Goal: Task Accomplishment & Management: Manage account settings

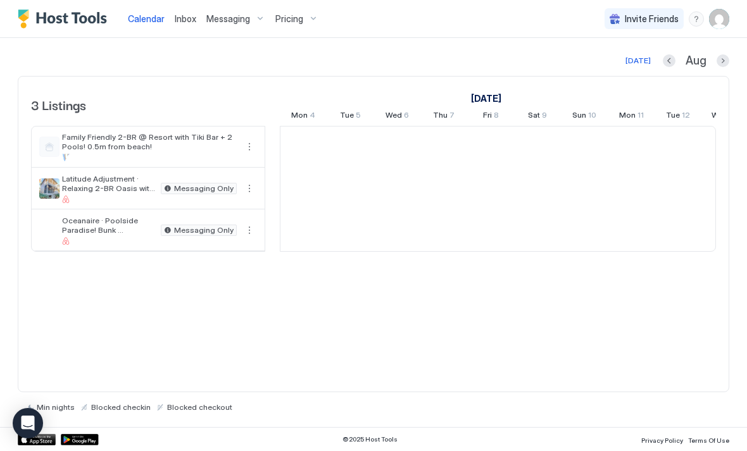
scroll to position [0, 703]
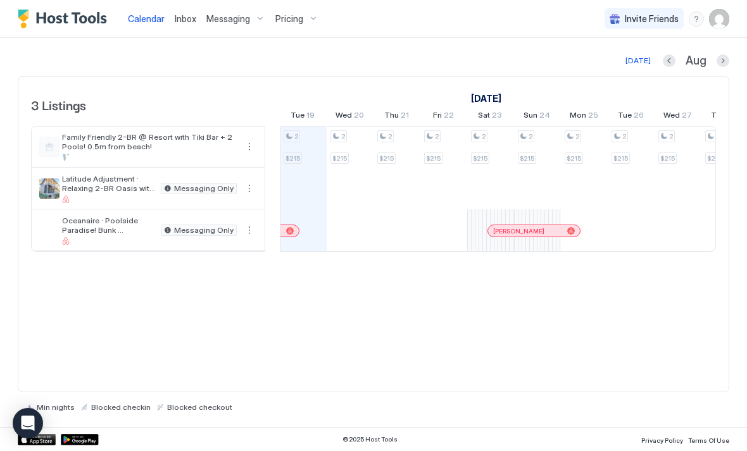
click at [313, 20] on div "Pricing" at bounding box center [296, 19] width 53 height 22
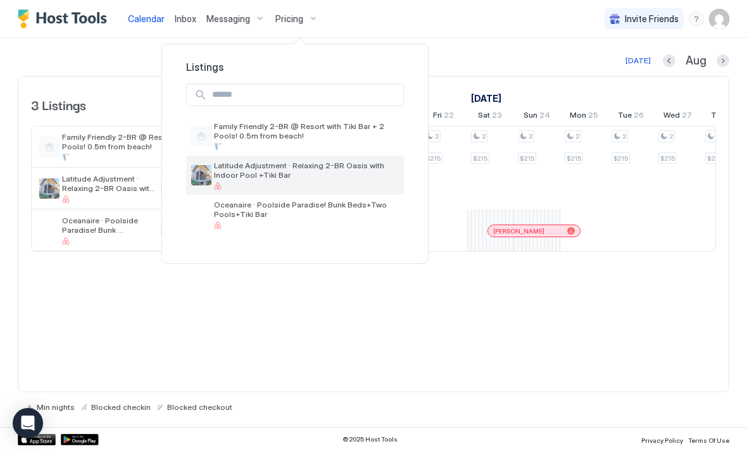
click at [309, 177] on span "Latitude Adjustment · Relaxing 2-BR Oasis with Indoor Pool +Tiki Bar" at bounding box center [306, 170] width 185 height 19
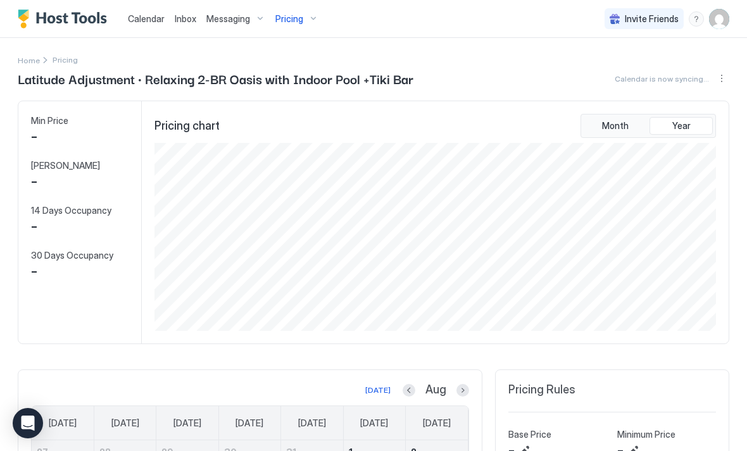
scroll to position [188, 564]
click at [306, 22] on div "Pricing" at bounding box center [296, 19] width 53 height 22
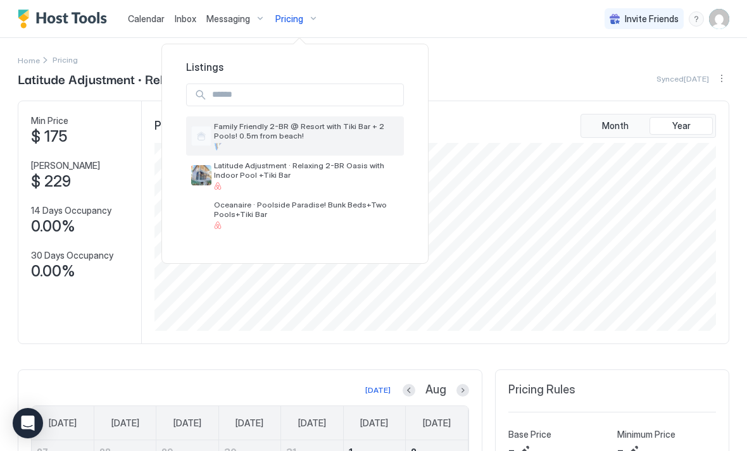
click at [297, 127] on span "Family Friendly 2-BR @ Resort with Tiki Bar + 2 Pools! 0.5m from beach!" at bounding box center [306, 130] width 185 height 19
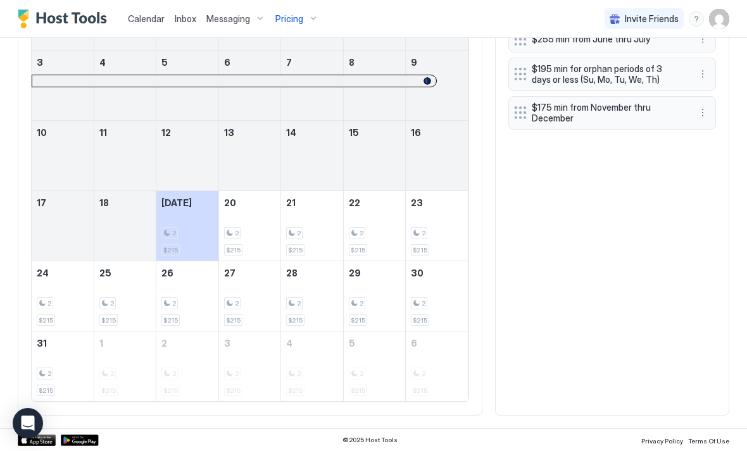
scroll to position [459, 0]
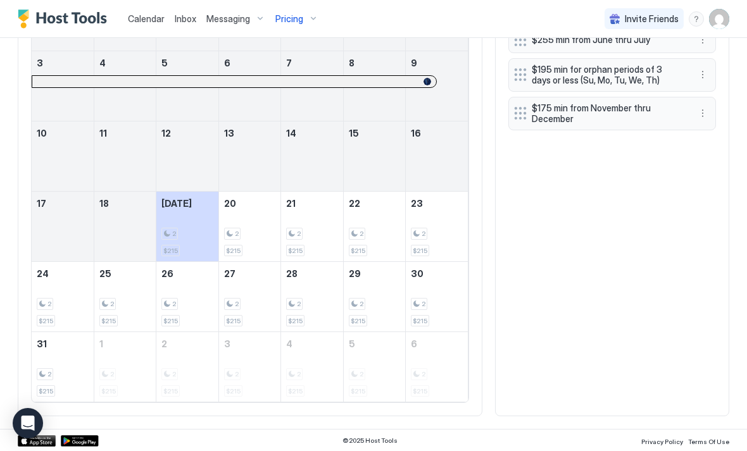
click at [259, 239] on div "2 $215" at bounding box center [249, 226] width 51 height 59
click at [253, 227] on div "2 $215" at bounding box center [249, 226] width 51 height 59
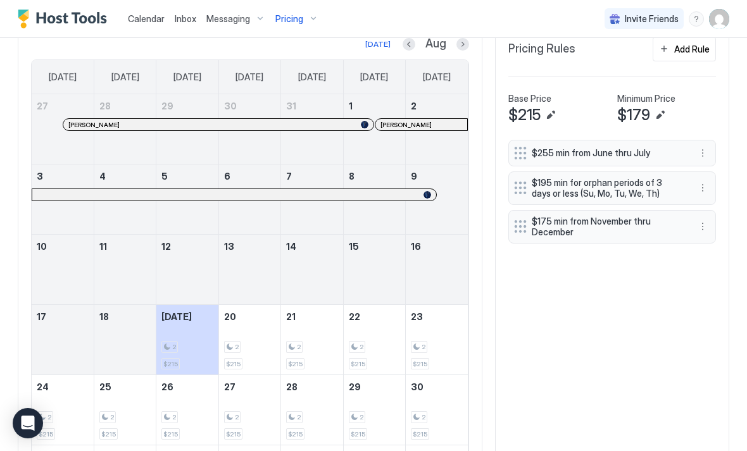
scroll to position [347, 0]
click at [697, 49] on div "Add Rule" at bounding box center [691, 48] width 35 height 13
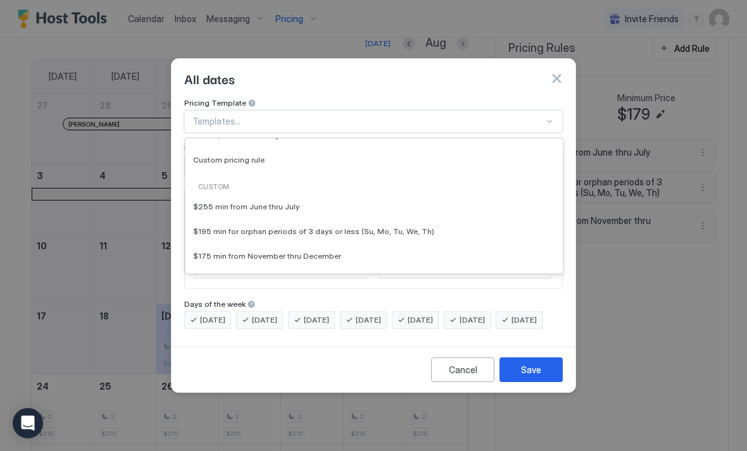
scroll to position [130, 0]
click at [560, 72] on button "button" at bounding box center [556, 78] width 13 height 13
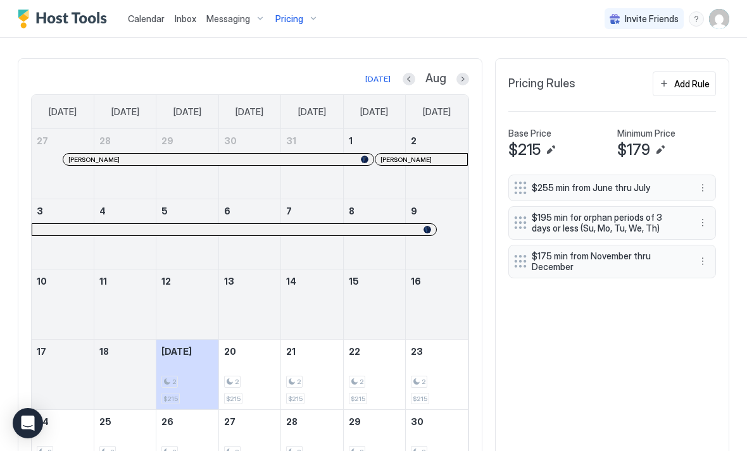
scroll to position [313, 0]
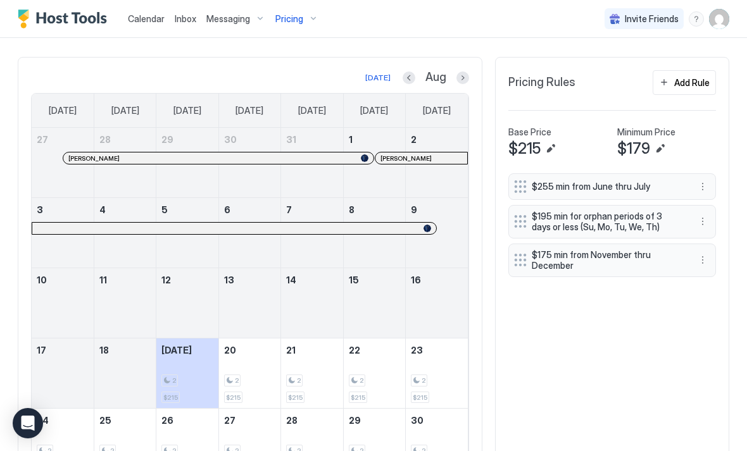
click at [694, 79] on div "Add Rule" at bounding box center [691, 82] width 35 height 13
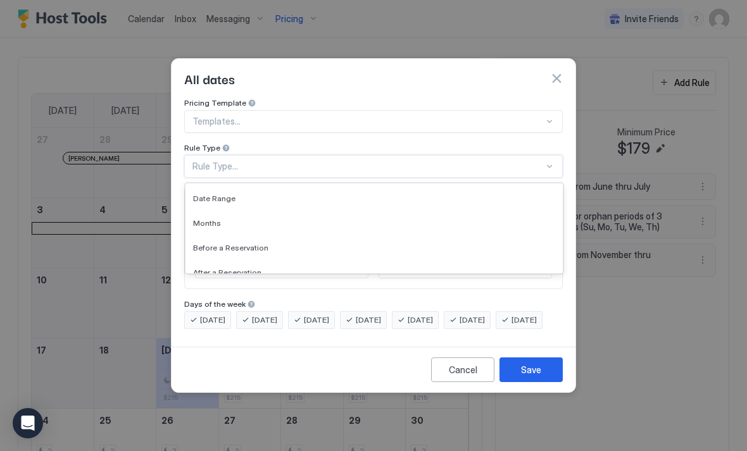
scroll to position [71, 0]
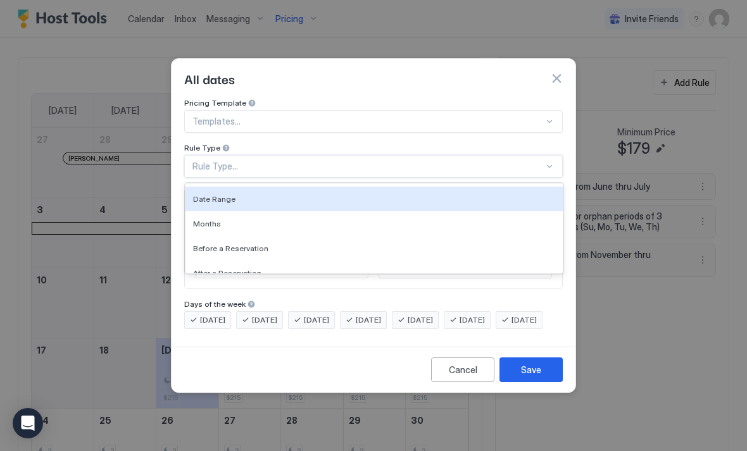
click at [246, 194] on div "Date Range" at bounding box center [374, 198] width 362 height 9
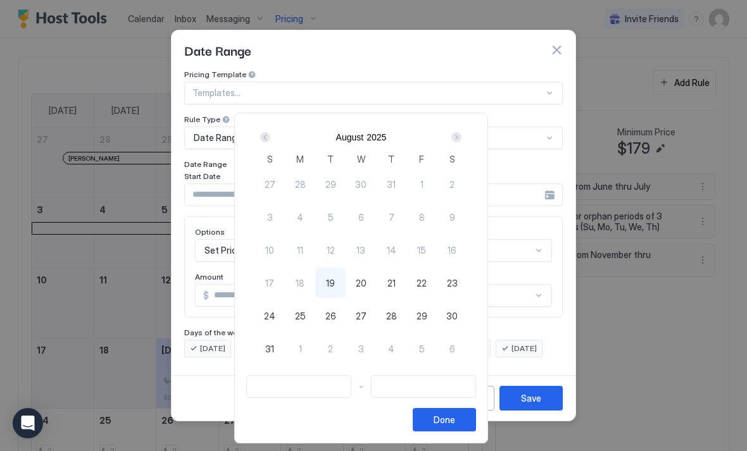
click at [335, 287] on span "19" at bounding box center [330, 283] width 9 height 13
type input "**********"
click at [406, 319] on div "28" at bounding box center [391, 316] width 30 height 30
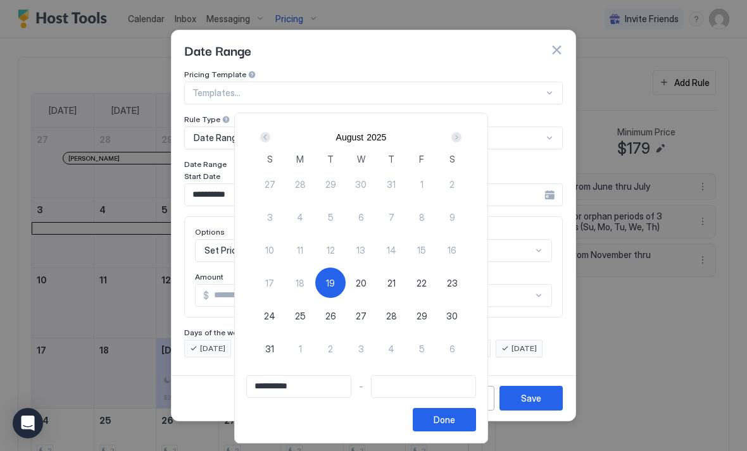
type input "**********"
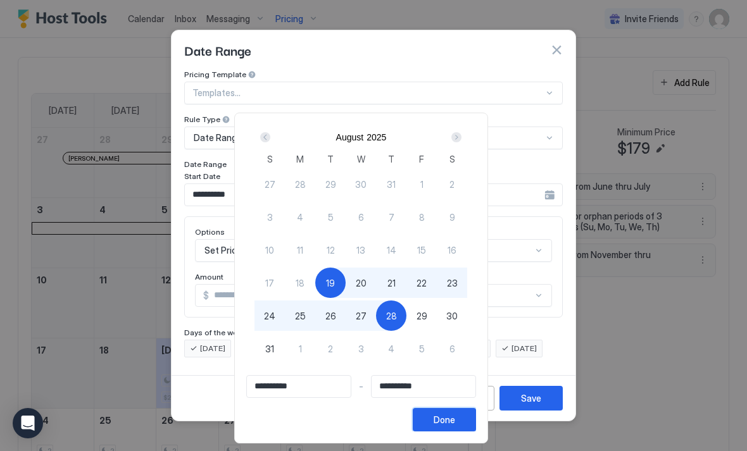
click at [476, 414] on button "Done" at bounding box center [444, 419] width 63 height 23
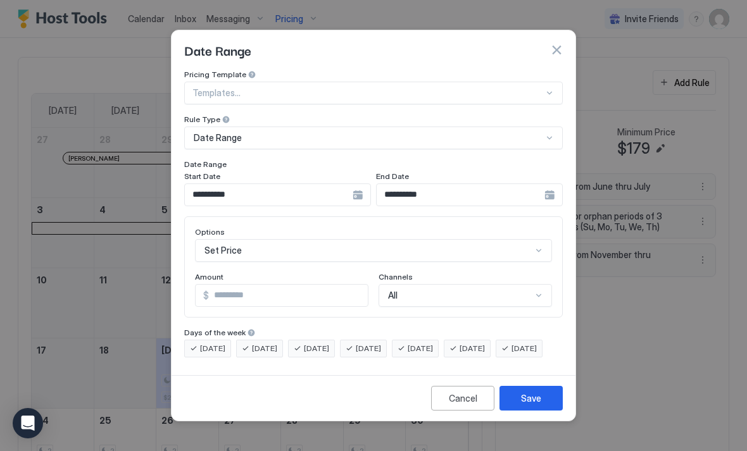
scroll to position [65, 0]
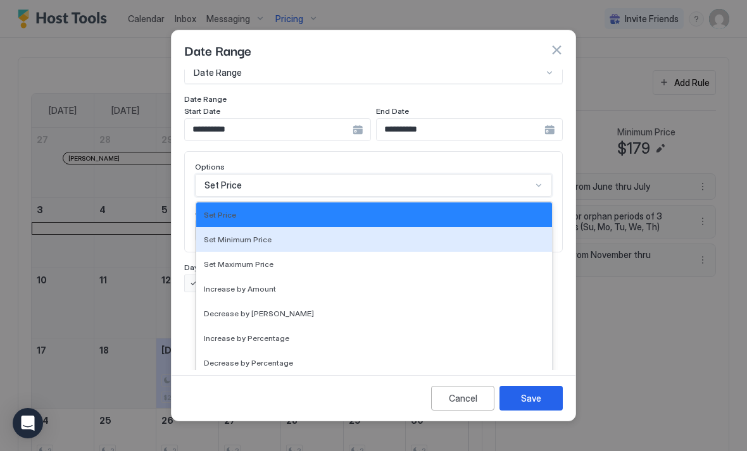
click at [272, 235] on div "Set Minimum Price" at bounding box center [374, 239] width 340 height 9
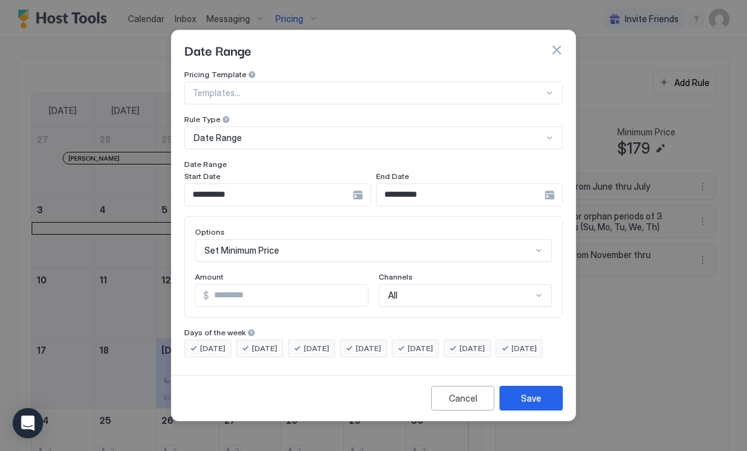
click at [320, 285] on input "*" at bounding box center [288, 296] width 159 height 22
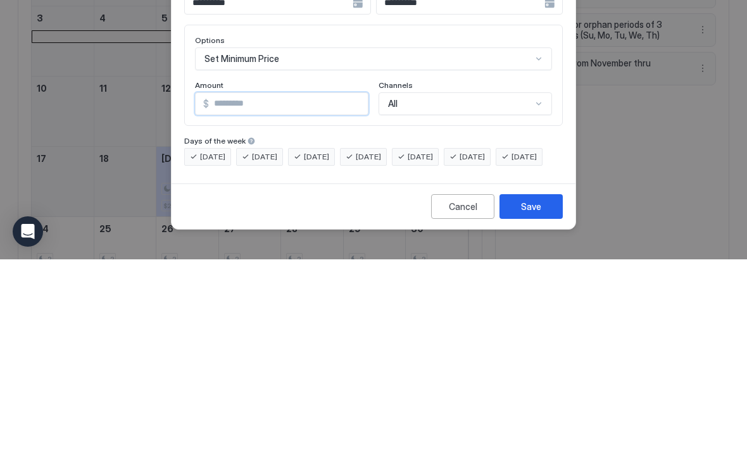
type input "***"
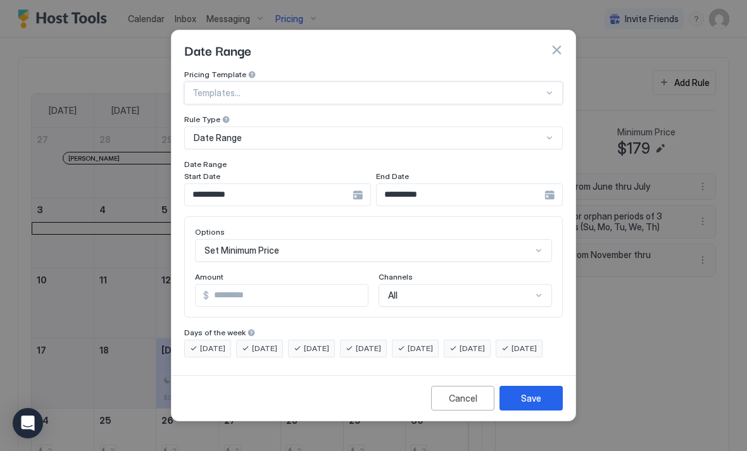
click at [537, 404] on div "Save" at bounding box center [531, 398] width 20 height 13
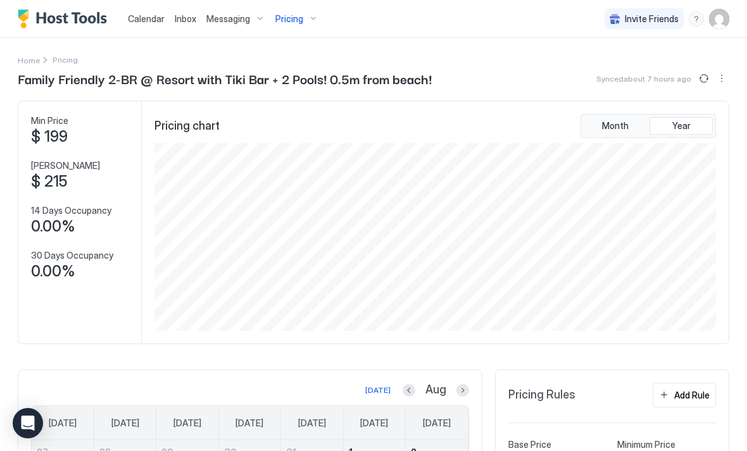
click at [135, 18] on span "Calendar" at bounding box center [146, 18] width 37 height 11
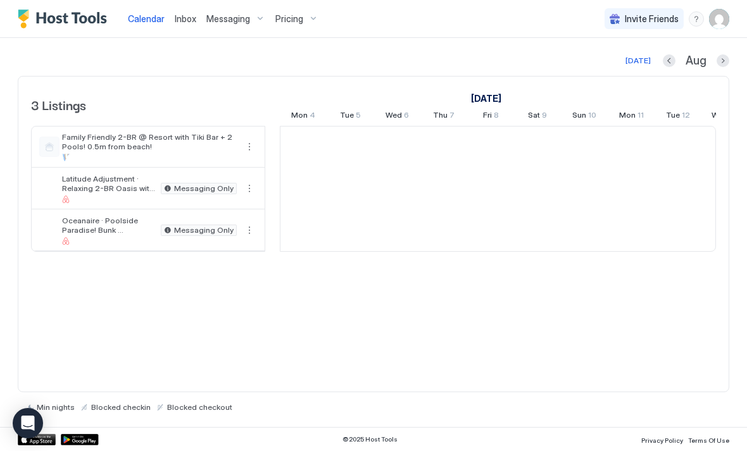
scroll to position [0, 703]
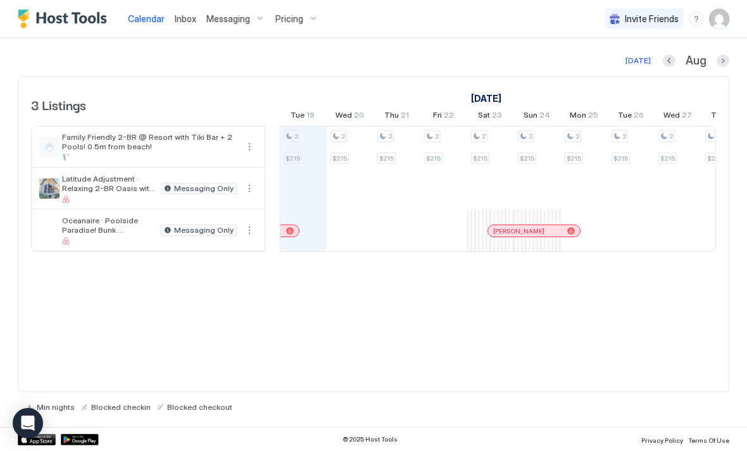
click at [63, 146] on span "Family Friendly 2-BR @ Resort with Tiki Bar + 2 Pools! 0.5m from beach!" at bounding box center [149, 141] width 175 height 19
click at [304, 22] on div "Pricing" at bounding box center [296, 19] width 53 height 22
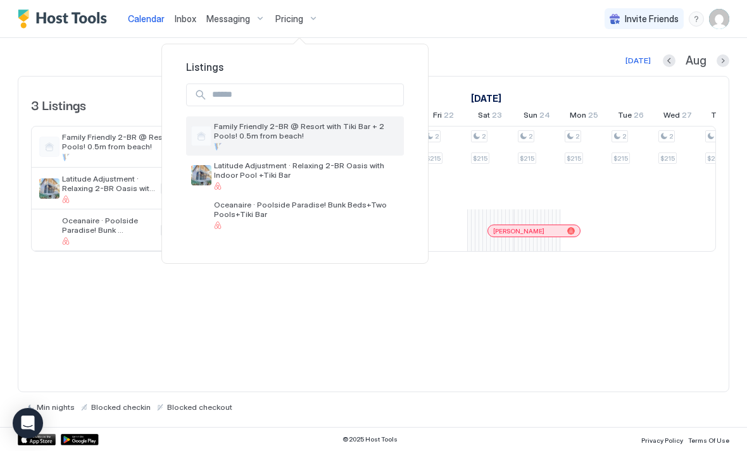
click at [323, 126] on span "Family Friendly 2-BR @ Resort with Tiki Bar + 2 Pools! 0.5m from beach!" at bounding box center [306, 130] width 185 height 19
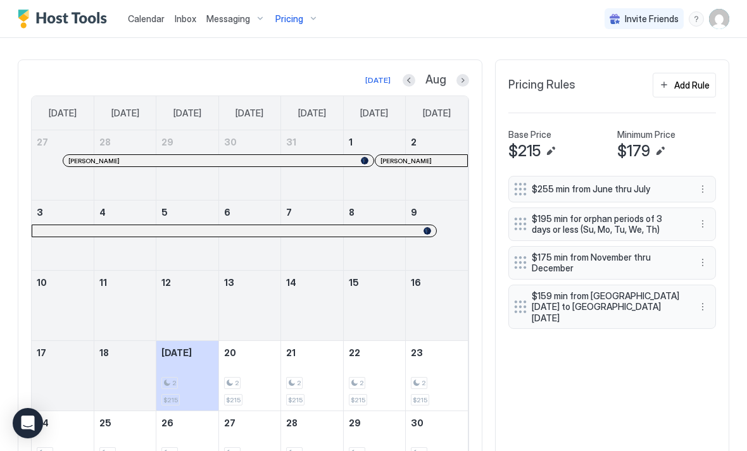
scroll to position [306, 0]
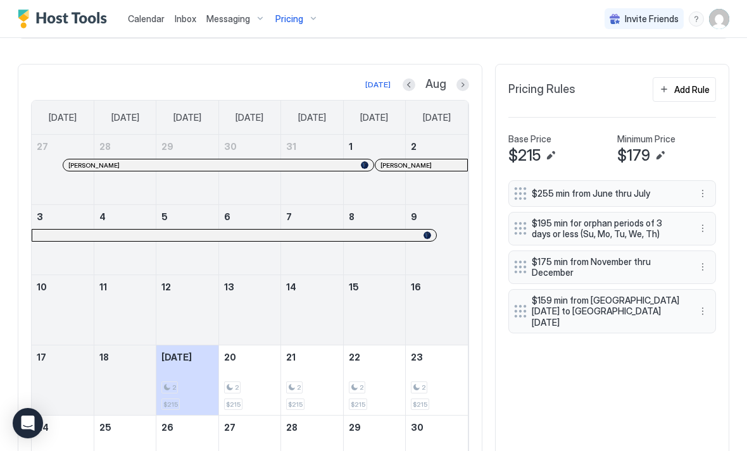
click at [696, 89] on div "Add Rule" at bounding box center [691, 89] width 35 height 13
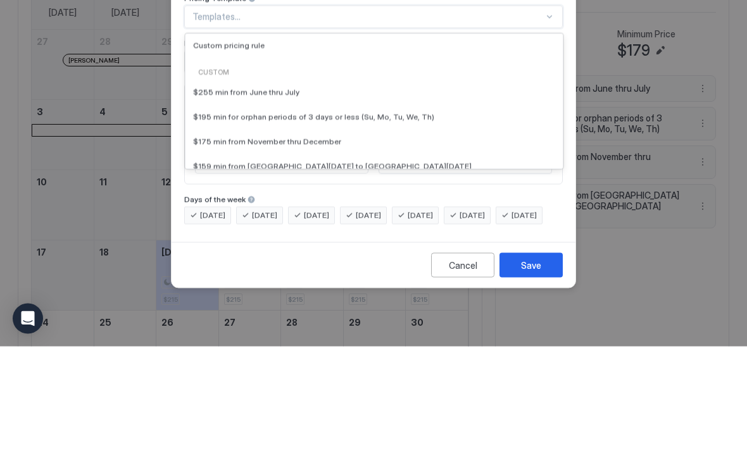
scroll to position [142, 0]
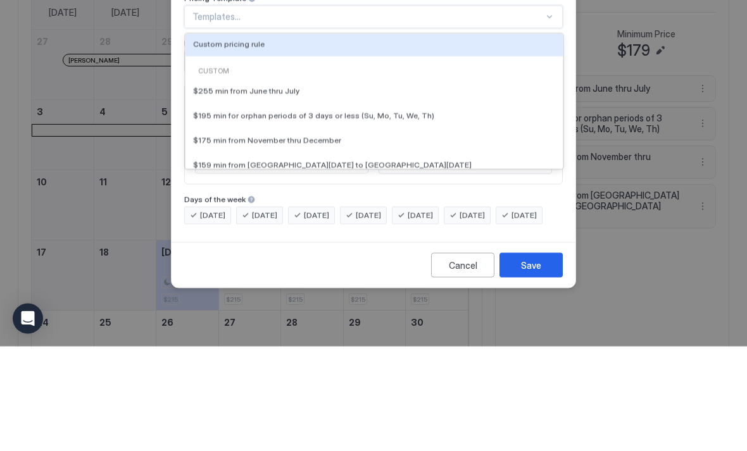
click at [261, 144] on div "Custom pricing rule" at bounding box center [374, 148] width 362 height 9
type input "***"
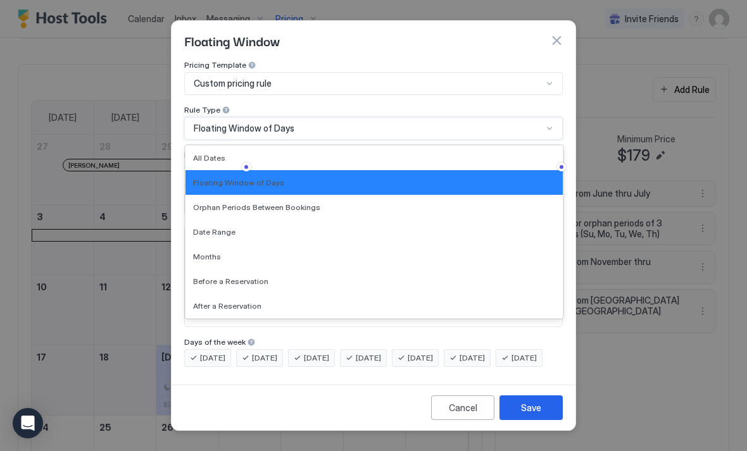
scroll to position [5, 0]
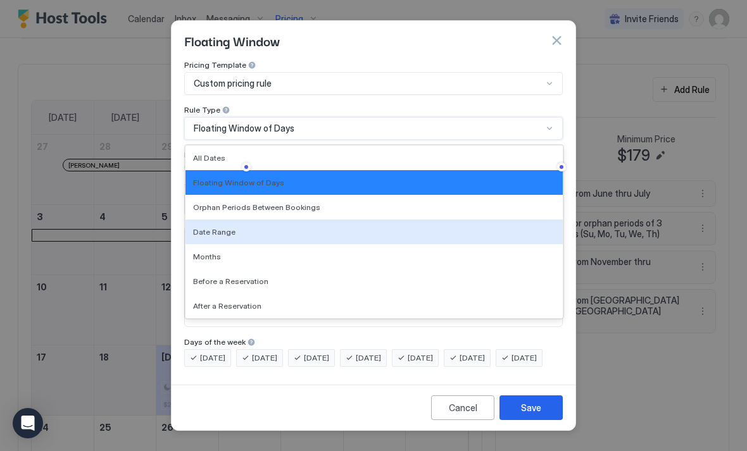
click at [276, 227] on div "Date Range" at bounding box center [374, 231] width 362 height 9
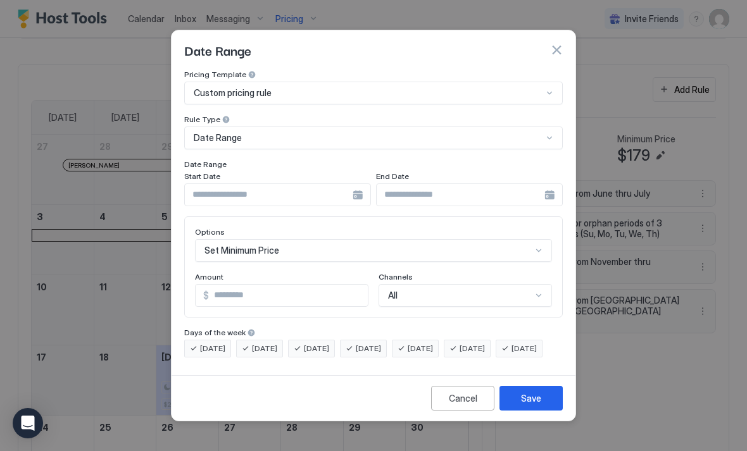
scroll to position [0, 0]
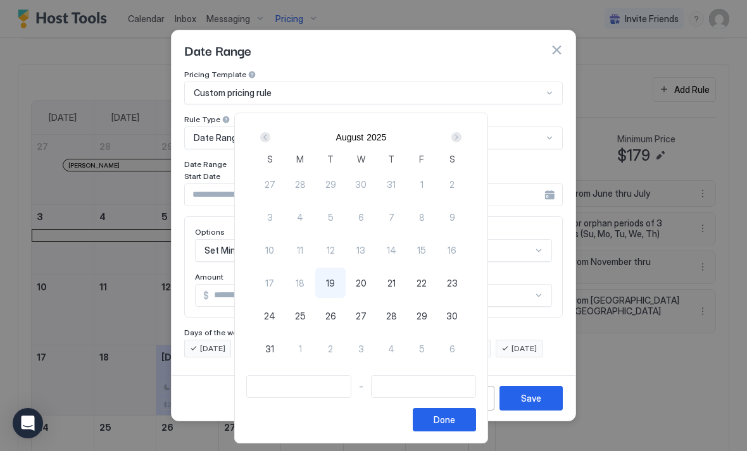
click at [335, 283] on span "19" at bounding box center [330, 283] width 9 height 13
type input "**********"
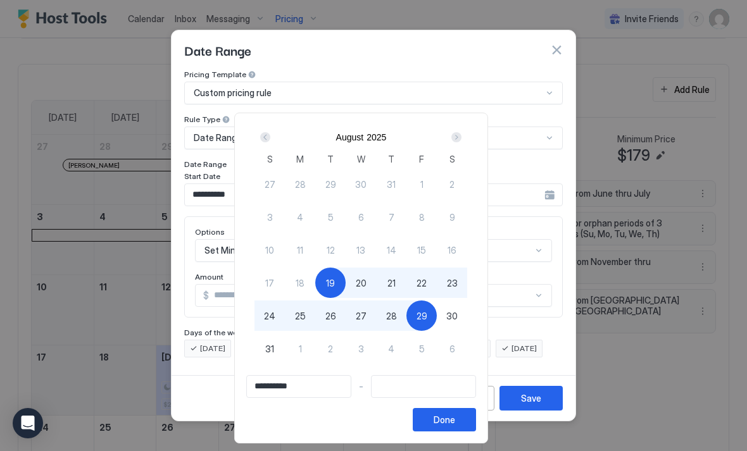
click at [427, 317] on span "29" at bounding box center [421, 315] width 11 height 13
type input "**********"
click at [455, 419] on div "Done" at bounding box center [444, 419] width 22 height 13
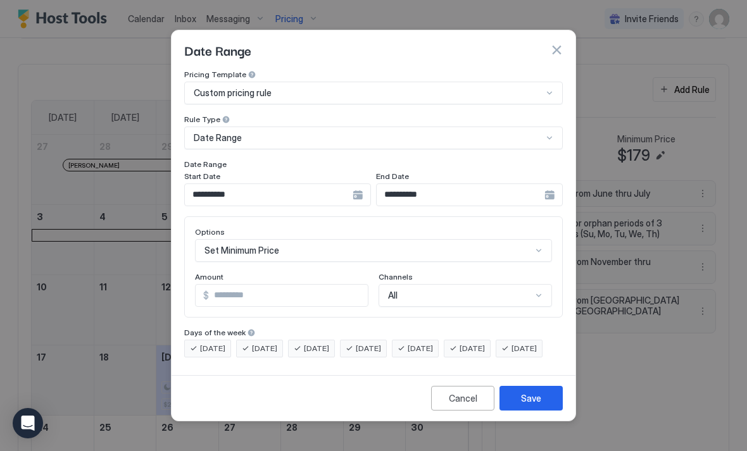
scroll to position [65, 0]
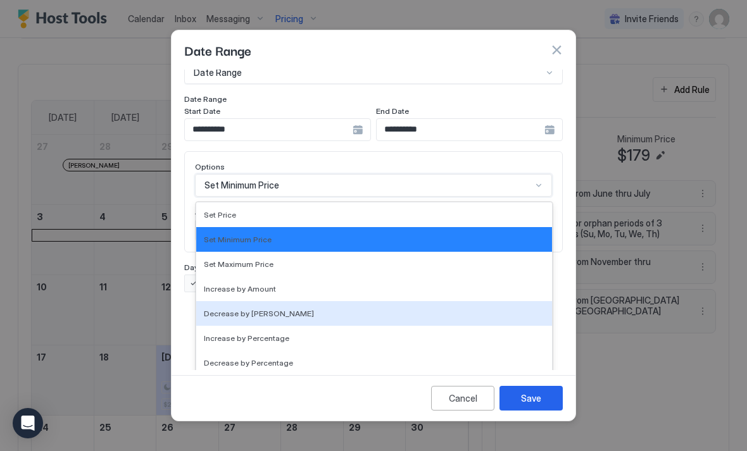
click at [278, 309] on div "Decrease by [PERSON_NAME]" at bounding box center [374, 313] width 340 height 9
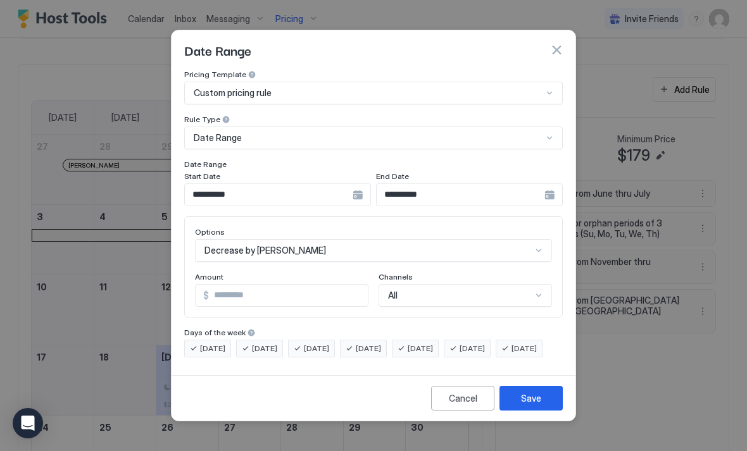
click at [335, 290] on input "***" at bounding box center [288, 296] width 159 height 22
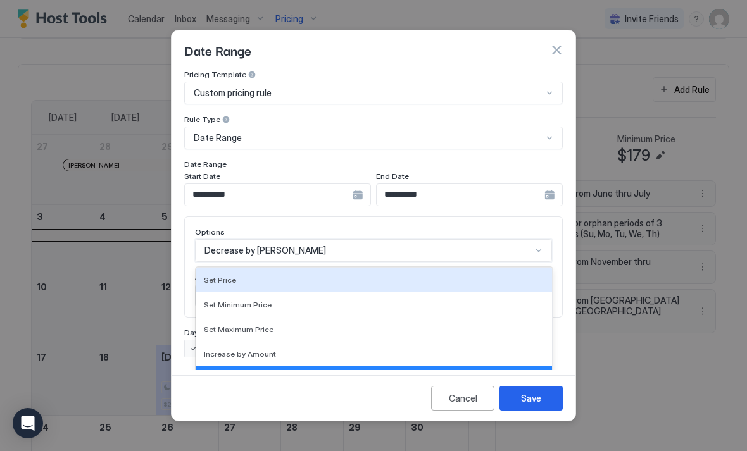
click at [348, 275] on div "Set Price" at bounding box center [374, 279] width 340 height 9
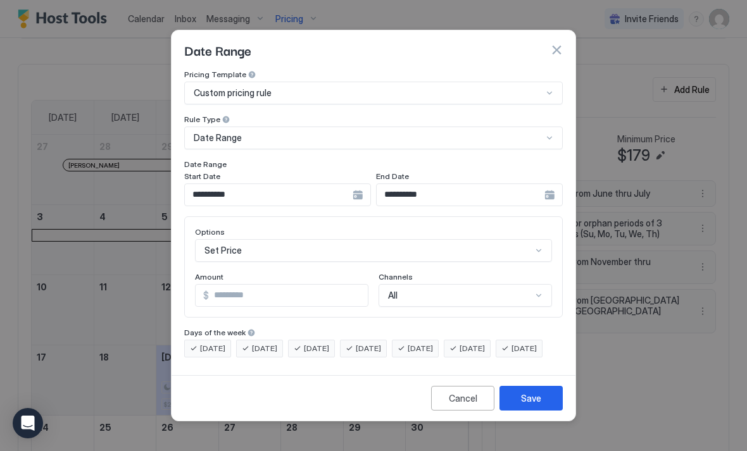
click at [330, 285] on input "***" at bounding box center [288, 296] width 159 height 22
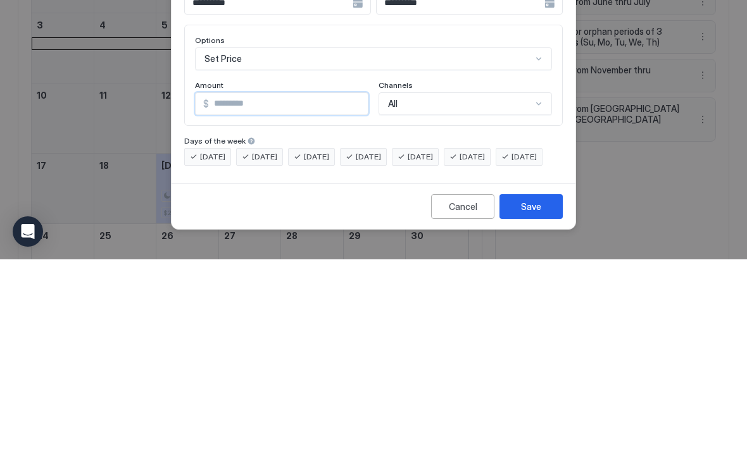
type input "***"
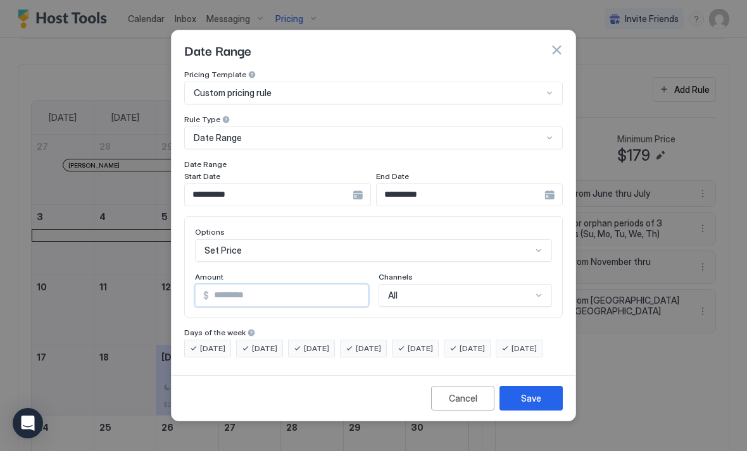
click at [537, 405] on div "Save" at bounding box center [531, 398] width 20 height 13
